Goal: Find specific page/section: Find specific page/section

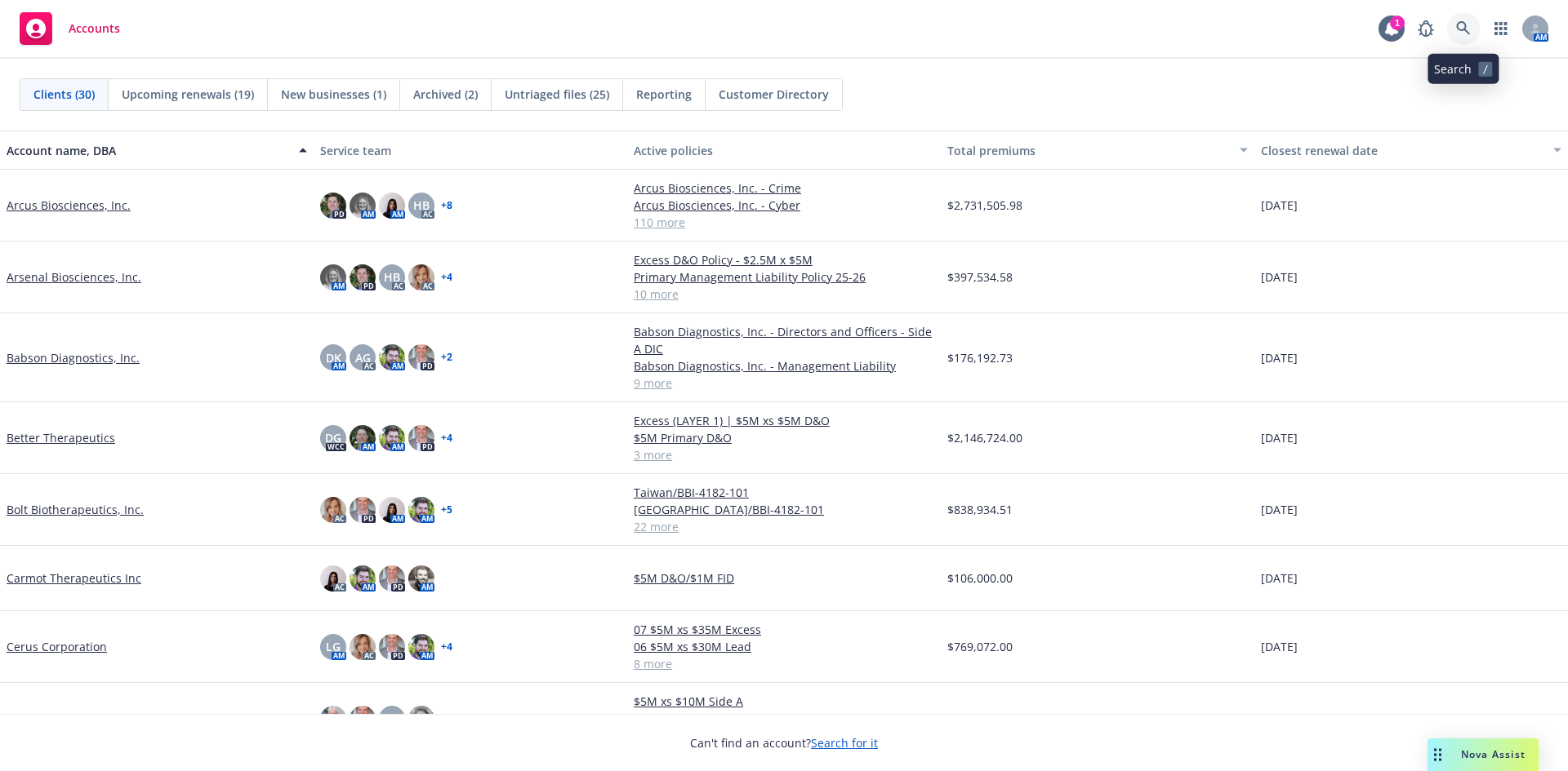
click at [1467, 26] on icon at bounding box center [1463, 28] width 14 height 14
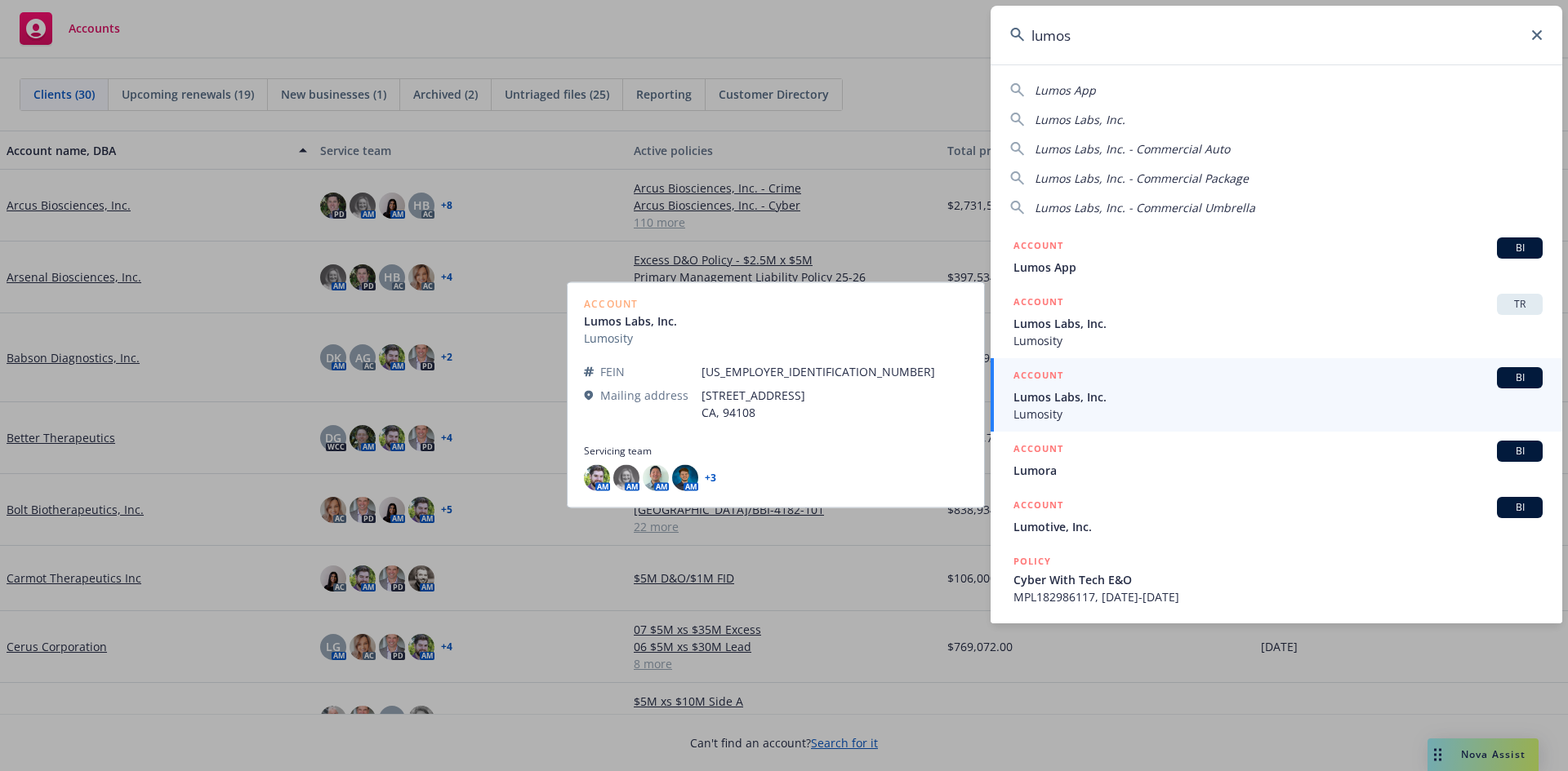
type input "lumos"
click at [1101, 408] on span "Lumosity" at bounding box center [1277, 414] width 529 height 17
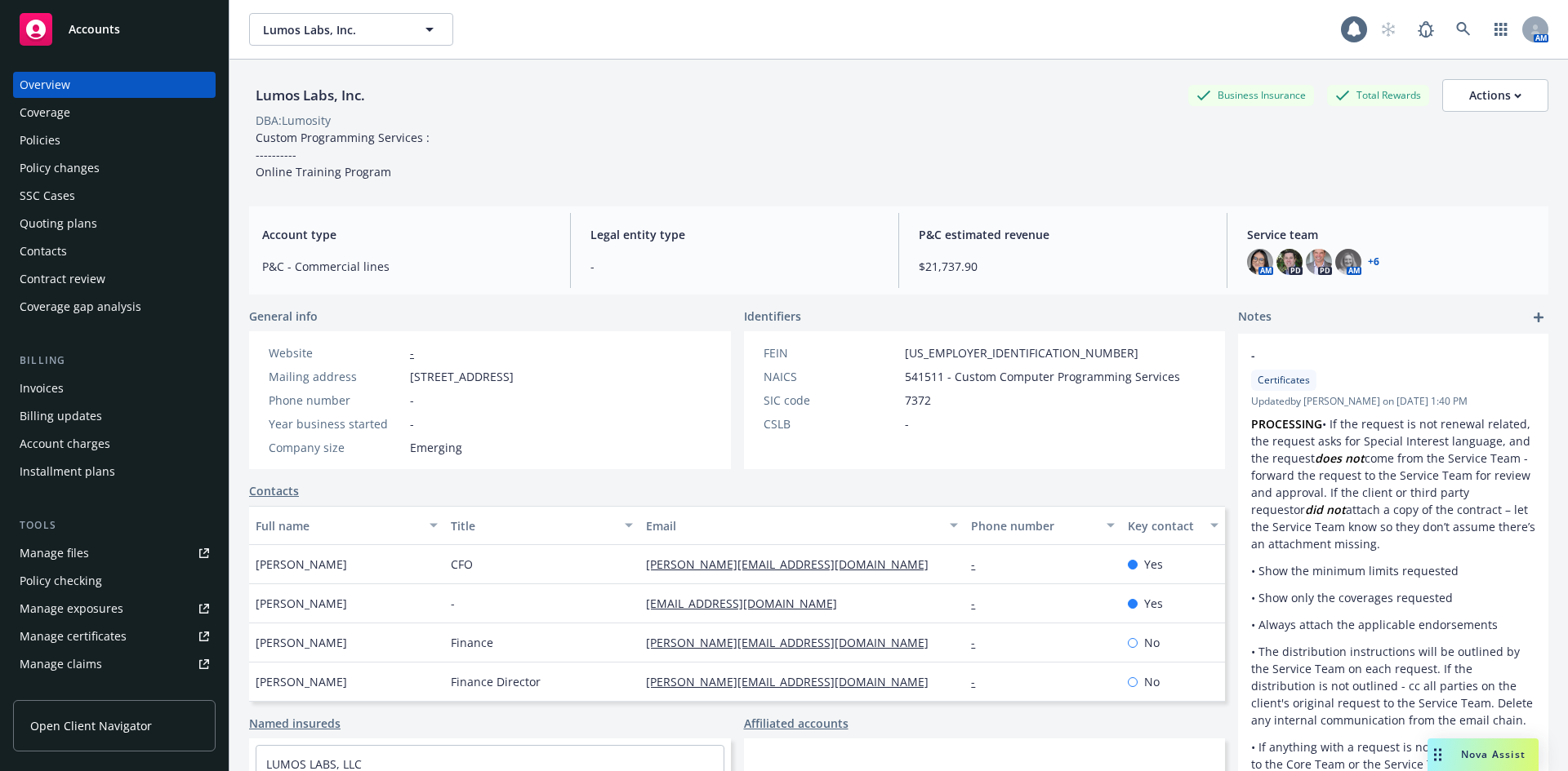
click at [89, 130] on div "Policies" at bounding box center [114, 139] width 190 height 26
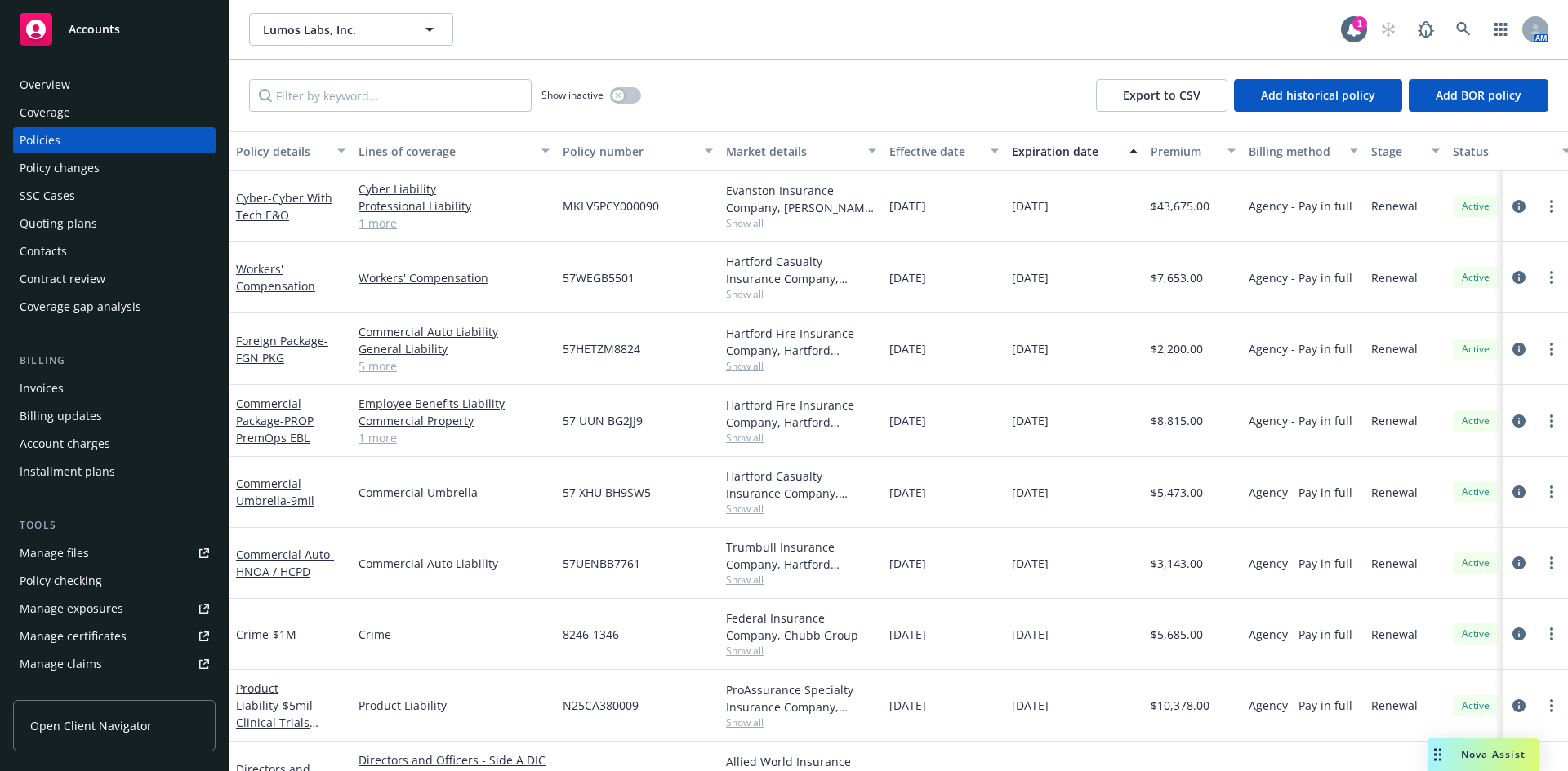
click at [34, 94] on div "Overview" at bounding box center [44, 85] width 51 height 26
